Goal: Task Accomplishment & Management: Manage account settings

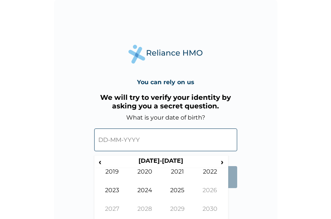
click at [150, 142] on input "text" at bounding box center [165, 139] width 143 height 23
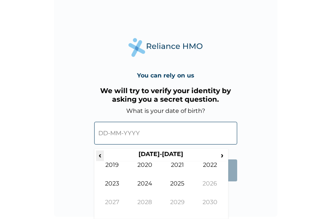
click at [100, 154] on span "‹" at bounding box center [100, 154] width 8 height 9
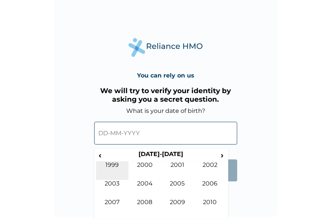
click at [110, 166] on td "1999" at bounding box center [112, 170] width 33 height 19
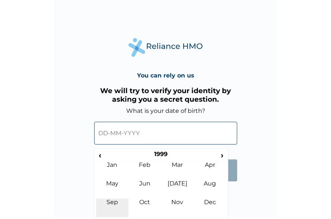
click at [116, 200] on td "Sep" at bounding box center [112, 207] width 33 height 19
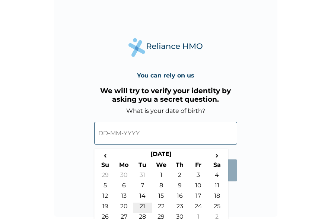
click at [144, 205] on td "21" at bounding box center [142, 207] width 19 height 10
type input "[DATE]"
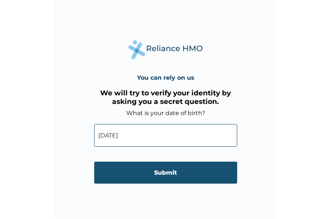
click at [172, 176] on input "Submit" at bounding box center [165, 173] width 143 height 22
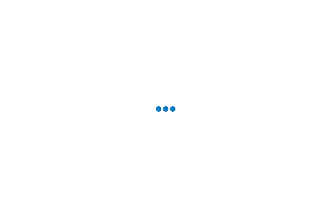
scroll to position [0, 0]
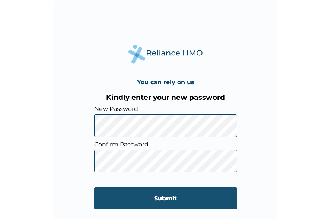
click at [173, 198] on input "Submit" at bounding box center [165, 198] width 143 height 22
